Goal: Find specific page/section: Find specific page/section

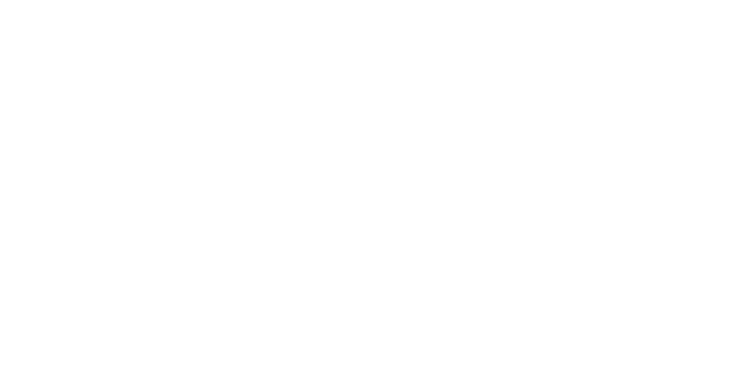
select select "Song"
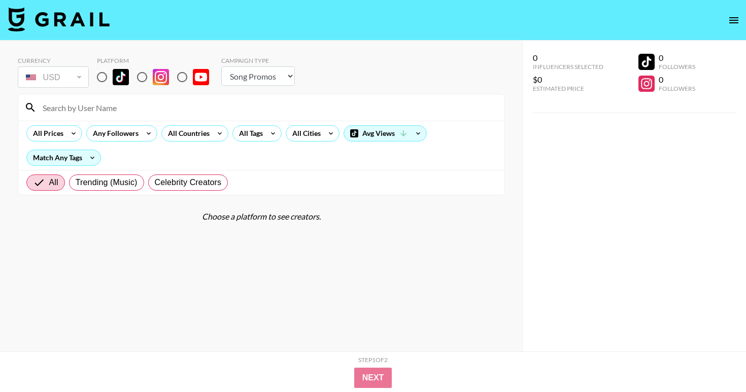
click at [116, 102] on input at bounding box center [268, 107] width 462 height 16
paste input "tristipoopoo"
type input "tristipoopoo"
click at [99, 80] on input "radio" at bounding box center [101, 76] width 21 height 21
radio input "true"
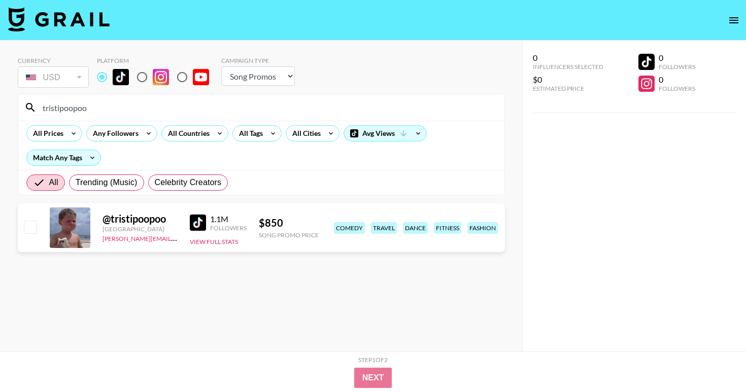
click at [108, 115] on input "tristipoopoo" at bounding box center [268, 107] width 462 height 16
paste input "@sagethomass"
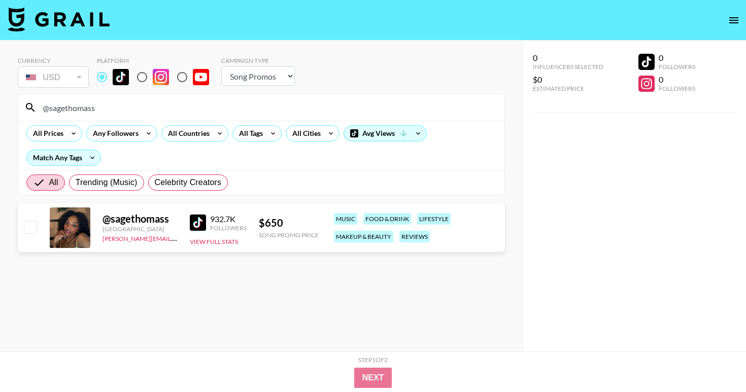
type input "@sagethomass"
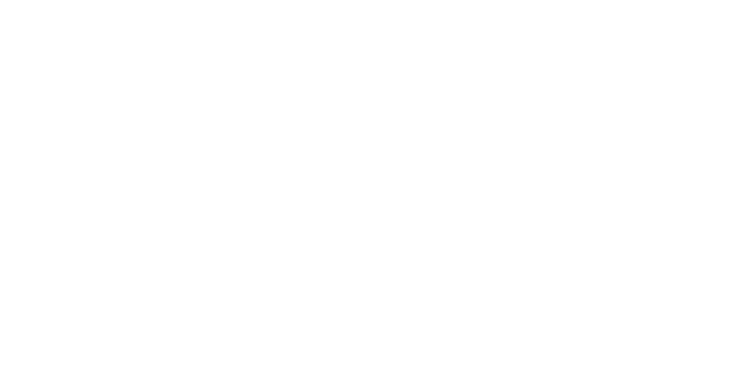
select select "Song"
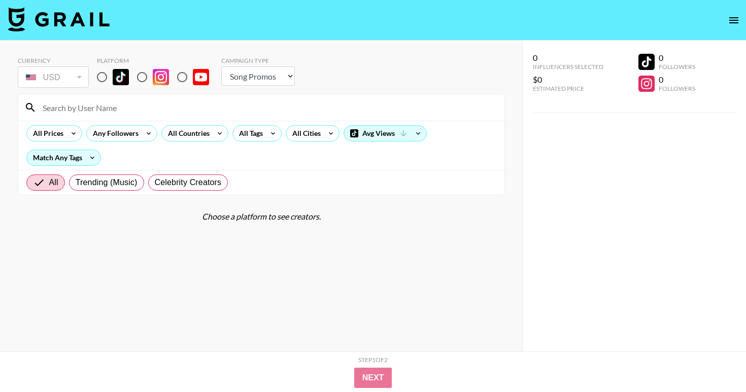
click at [98, 101] on input at bounding box center [268, 107] width 462 height 16
paste input "yourfavoriteelbow97"
type input "yourfavoriteelbow97"
click at [96, 77] on input "radio" at bounding box center [101, 76] width 21 height 21
radio input "true"
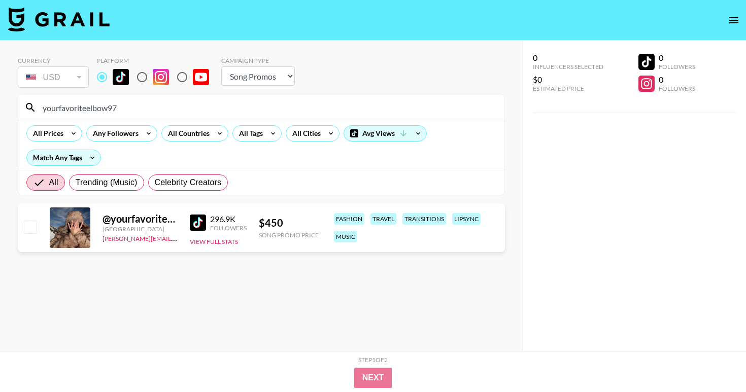
click at [164, 111] on input "yourfavoriteelbow97" at bounding box center [268, 107] width 462 height 16
paste input "kailahrhian"
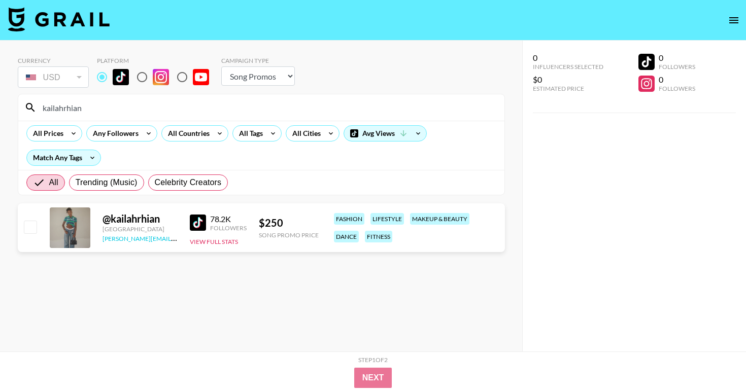
type input "kailahrhian"
